Goal: Task Accomplishment & Management: Manage account settings

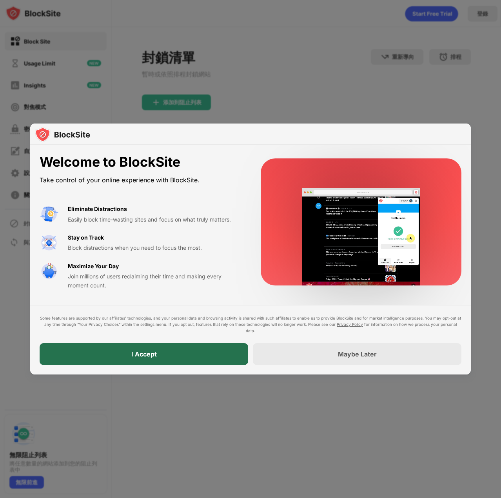
click at [208, 348] on div "I Accept" at bounding box center [144, 354] width 209 height 22
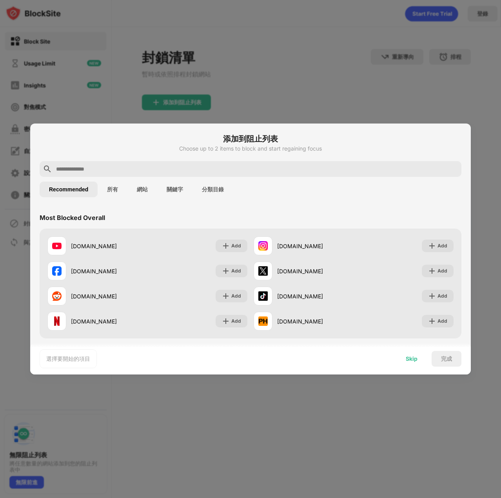
click at [410, 363] on div "Skip" at bounding box center [412, 359] width 31 height 16
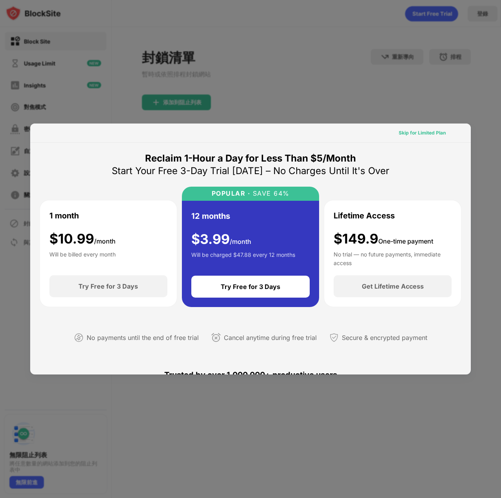
click at [420, 127] on div "Skip for Limited Plan" at bounding box center [423, 133] width 60 height 13
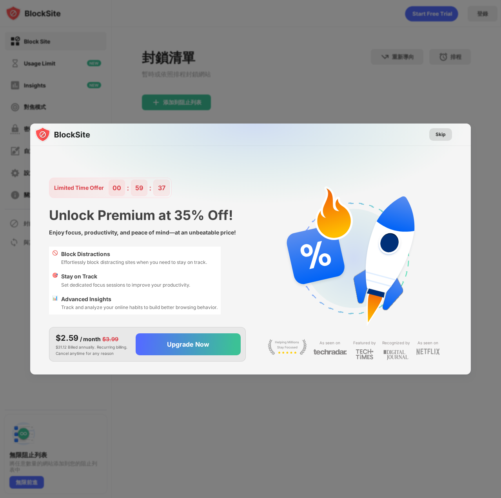
click at [442, 139] on div "Skip" at bounding box center [441, 134] width 23 height 13
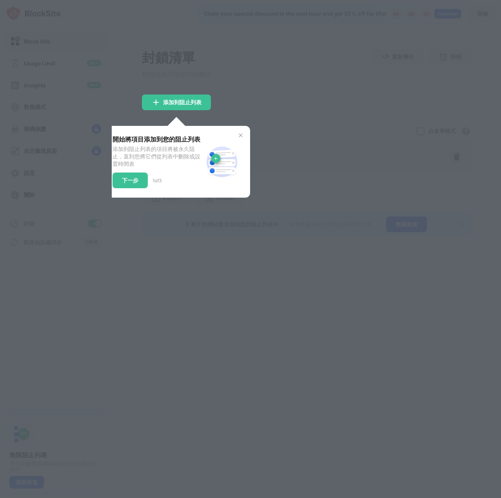
click at [240, 135] on img at bounding box center [241, 135] width 6 height 6
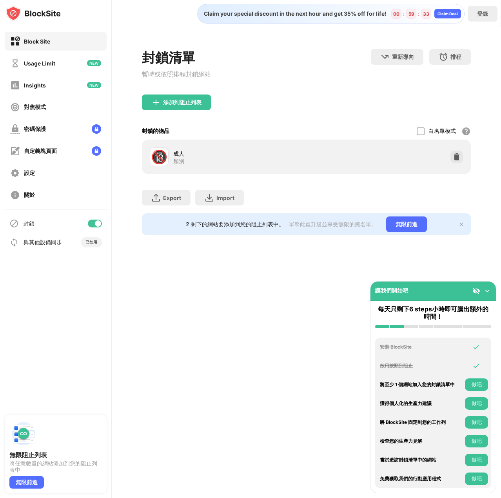
drag, startPoint x: 485, startPoint y: 291, endPoint x: 487, endPoint y: 300, distance: 9.5
click at [485, 291] on img at bounding box center [488, 291] width 8 height 8
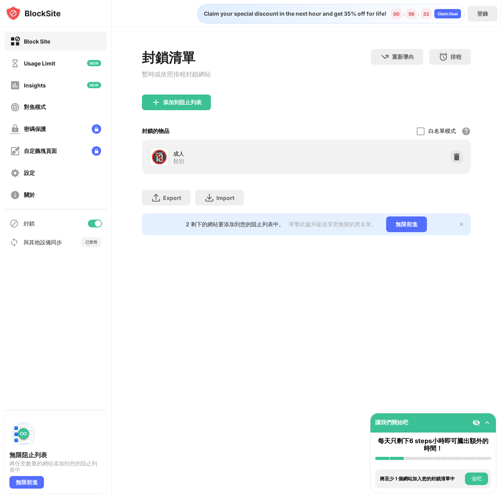
click at [475, 420] on img at bounding box center [477, 423] width 8 height 8
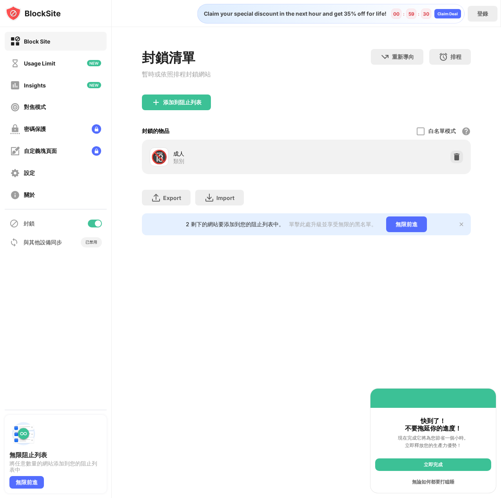
click at [474, 483] on div "無論如何都要打瞌睡" at bounding box center [433, 482] width 116 height 13
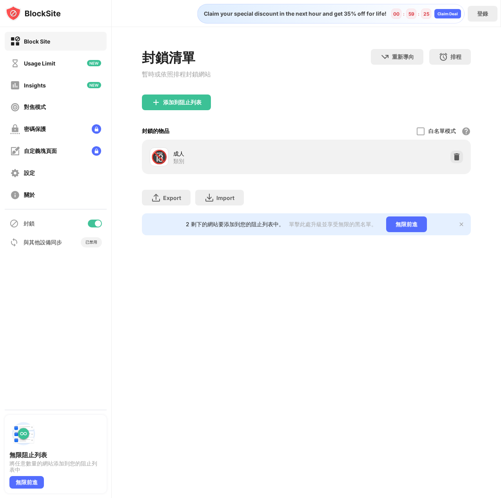
drag, startPoint x: 78, startPoint y: 69, endPoint x: 85, endPoint y: 69, distance: 7.5
click at [78, 69] on div "Usage Limit" at bounding box center [56, 63] width 102 height 19
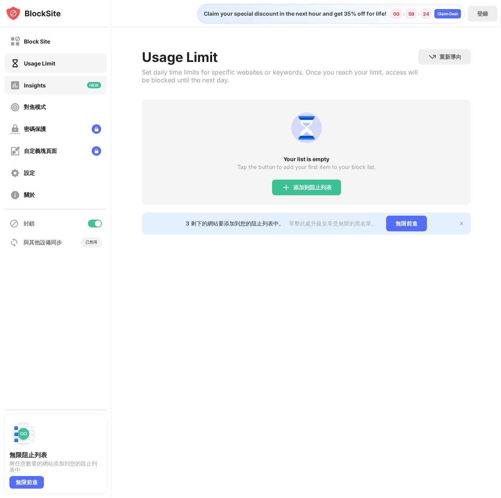
click at [70, 88] on div "Insights" at bounding box center [56, 85] width 102 height 19
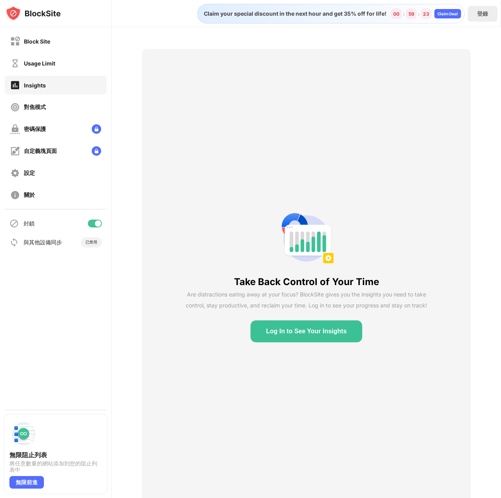
click at [86, 113] on div "對焦模式" at bounding box center [56, 107] width 102 height 19
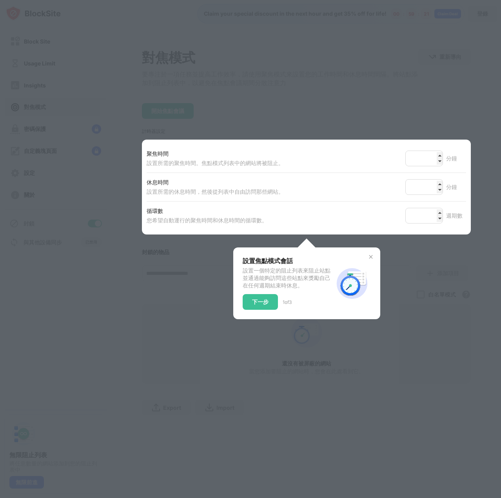
click at [373, 259] on img at bounding box center [371, 257] width 6 height 6
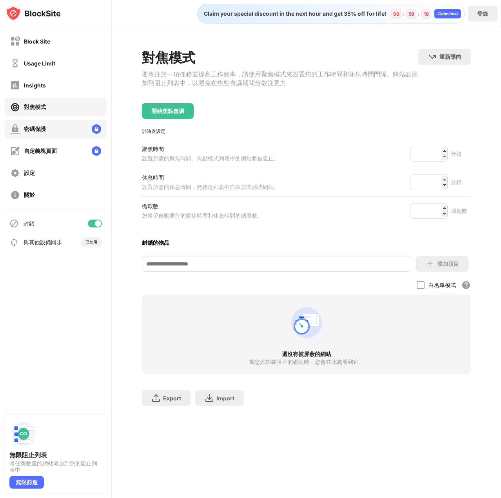
click at [83, 120] on div "密碼保護" at bounding box center [56, 129] width 102 height 19
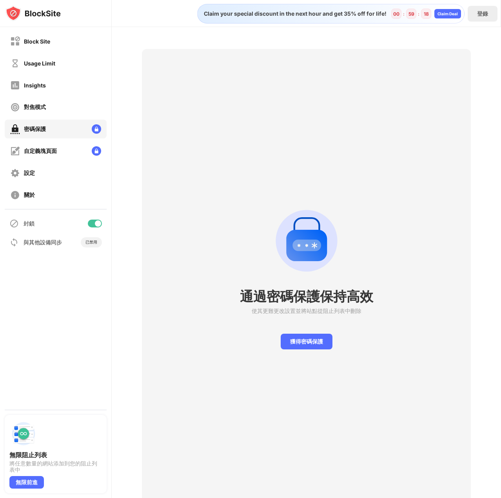
click at [58, 140] on div "Block Site Usage Limit Insights 對焦模式 密碼保護 自定義塊頁面 設定 關於" at bounding box center [55, 118] width 111 height 182
click at [57, 145] on div "自定義塊頁面" at bounding box center [56, 151] width 102 height 19
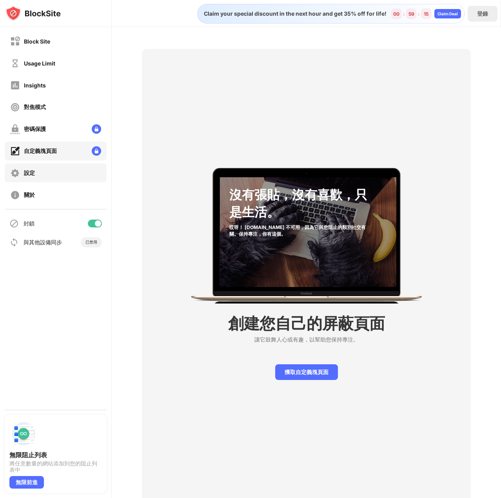
drag, startPoint x: 80, startPoint y: 178, endPoint x: 89, endPoint y: 177, distance: 9.9
click at [80, 178] on div "設定" at bounding box center [56, 173] width 102 height 19
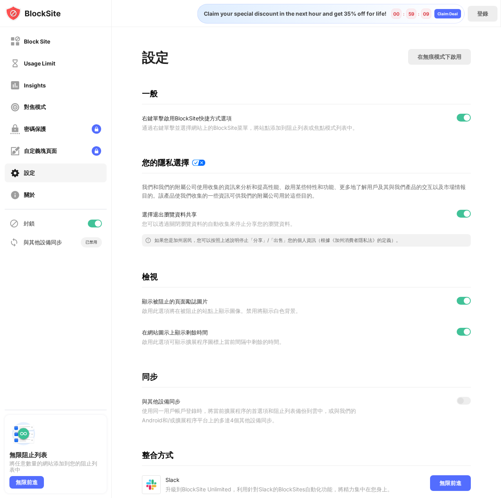
click at [464, 335] on div at bounding box center [467, 332] width 6 height 6
click at [464, 304] on div at bounding box center [467, 301] width 6 height 6
click at [464, 120] on div at bounding box center [467, 118] width 6 height 6
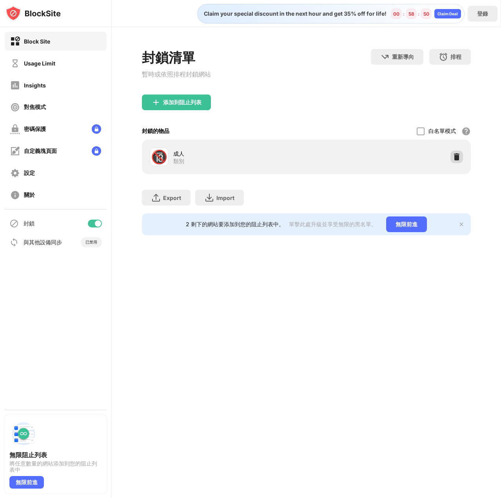
click at [451, 159] on div "封鎖清單 暫時或依照排程封鎖網站 重新導向 按一下設定重新導向網站 排程 選擇阻止列表將處於活動狀態的日期和時間範圍。（僅適用於網站項目） 添加到阻止列表 封…" at bounding box center [307, 142] width 330 height 186
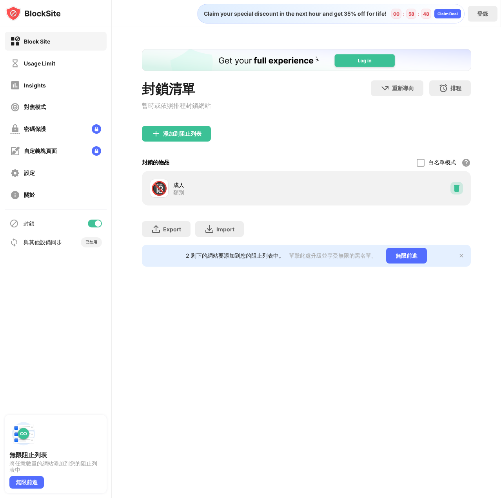
click at [458, 188] on img at bounding box center [457, 188] width 8 height 8
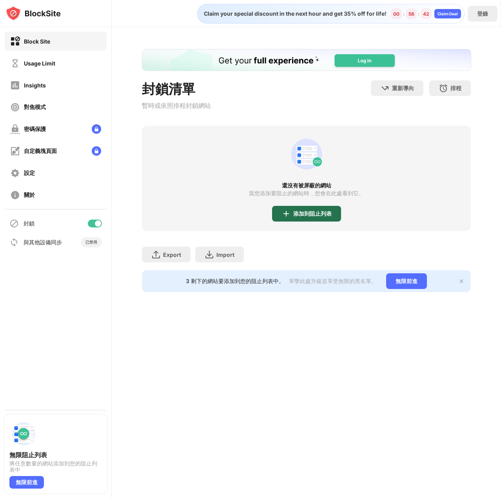
click at [297, 217] on div "添加到阻止列表" at bounding box center [312, 214] width 38 height 6
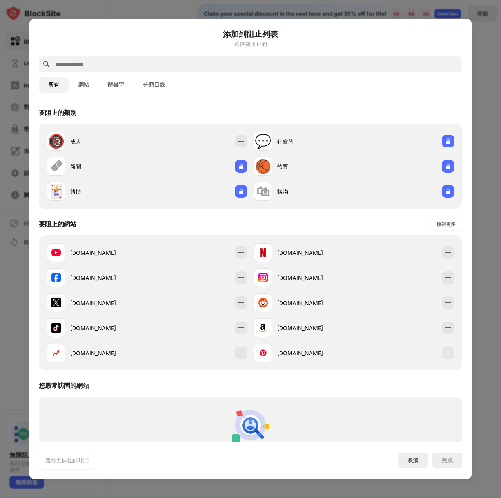
click at [121, 87] on button "關鍵字" at bounding box center [115, 85] width 35 height 16
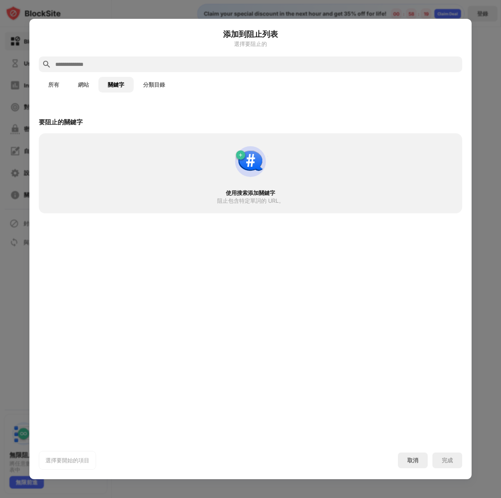
click at [128, 66] on input "text" at bounding box center [257, 64] width 405 height 9
paste input "********"
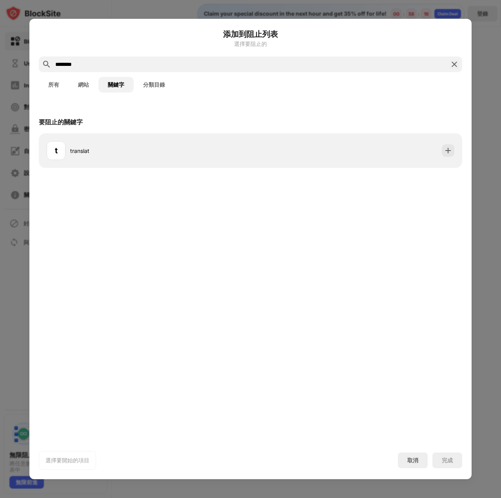
type input "********"
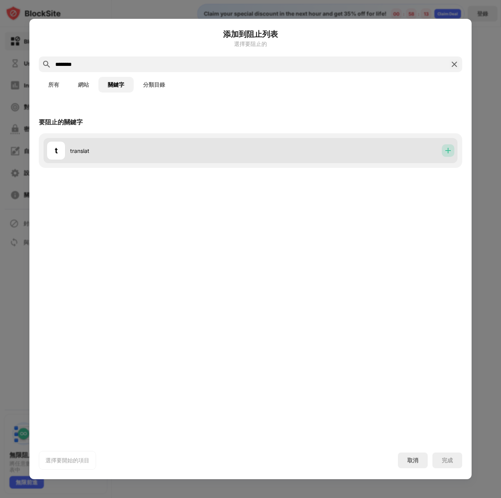
click at [449, 149] on img at bounding box center [448, 151] width 8 height 8
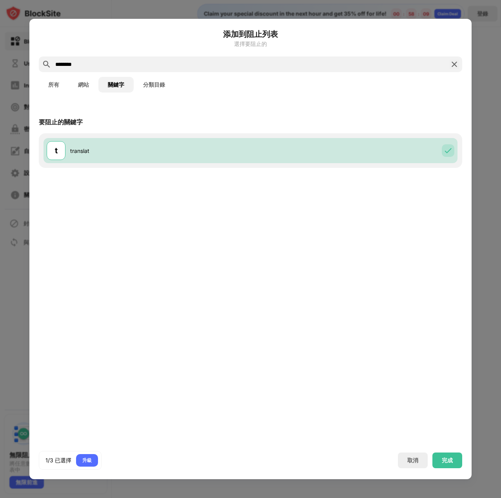
click at [455, 62] on img at bounding box center [454, 64] width 9 height 9
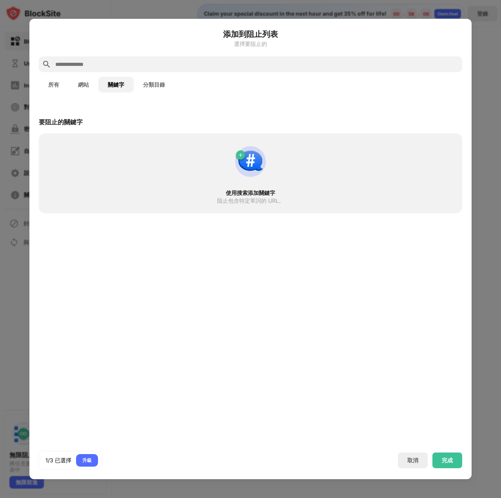
click at [391, 319] on div "要阻止的關鍵字 使用搜索添加關鍵字 阻止包含特定單詞的 URL。" at bounding box center [250, 272] width 442 height 340
click at [452, 458] on div "完成" at bounding box center [447, 460] width 11 height 6
